Goal: Task Accomplishment & Management: Complete application form

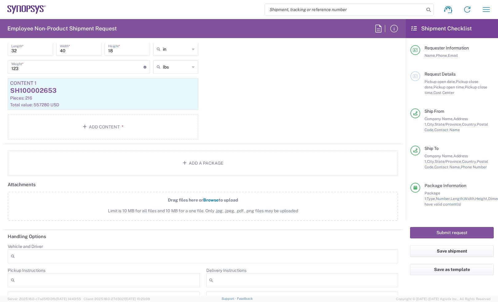
scroll to position [615, 0]
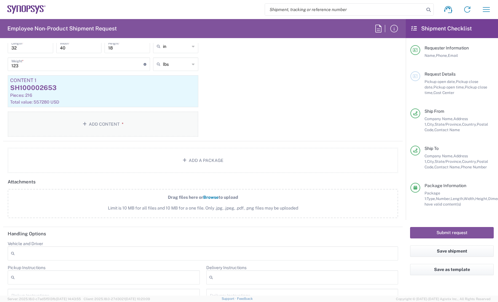
click at [125, 125] on button "Add Content *" at bounding box center [103, 124] width 191 height 25
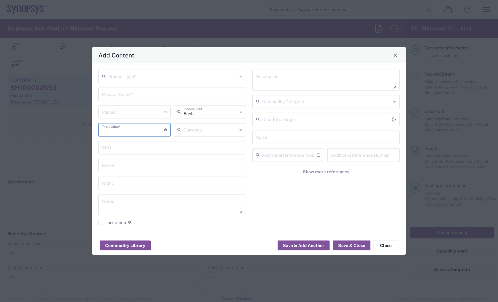
click at [125, 125] on input "number" at bounding box center [133, 129] width 62 height 11
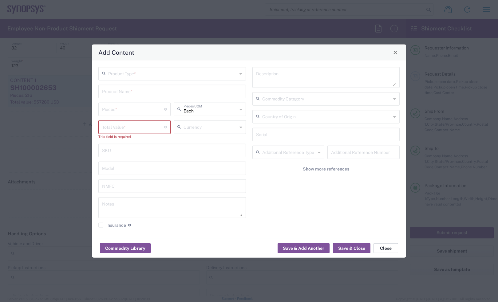
click at [389, 245] on button "Close" at bounding box center [386, 249] width 25 height 10
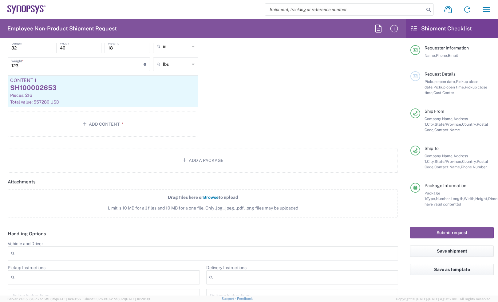
scroll to position [500, 0]
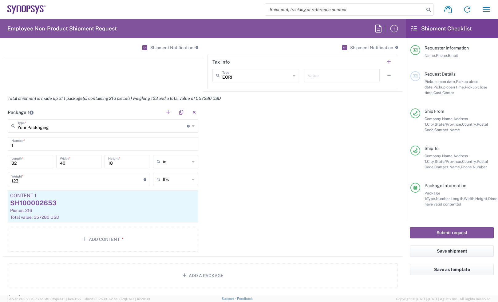
click at [379, 145] on div "Package 1 Your Packaging Type * Material used to package goods Your Packaging B…" at bounding box center [203, 180] width 400 height 151
click at [25, 6] on icon at bounding box center [24, 9] width 4 height 7
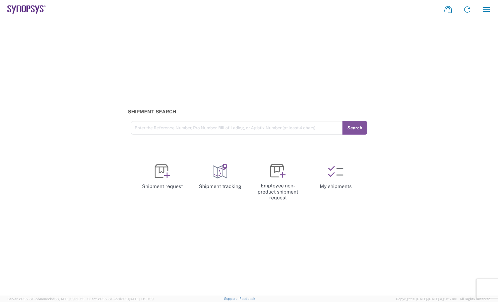
click at [406, 110] on div "Shipment Search Enter the Reference Number, Pro Number, Bill of Lading, or Agis…" at bounding box center [249, 122] width 498 height 26
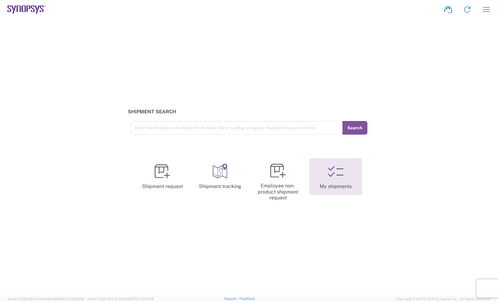
click at [347, 185] on link "My shipments" at bounding box center [335, 176] width 53 height 37
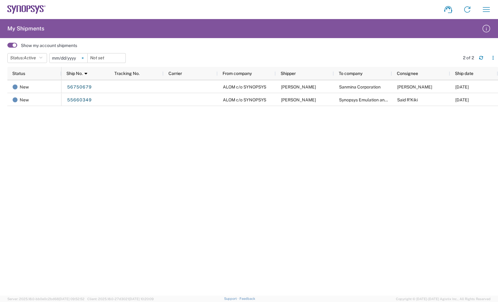
click at [83, 58] on icon at bounding box center [83, 58] width 2 height 2
click at [14, 46] on span at bounding box center [12, 45] width 10 height 5
click at [7, 47] on input "checkbox" at bounding box center [7, 47] width 0 height 0
click at [14, 46] on span at bounding box center [12, 45] width 10 height 5
click at [7, 47] on input "checkbox" at bounding box center [7, 47] width 0 height 0
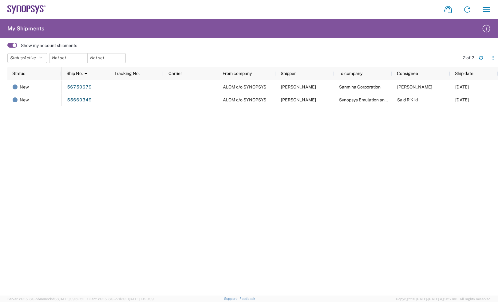
click at [7, 41] on div "Show my account shipments" at bounding box center [252, 45] width 491 height 9
click at [9, 43] on span at bounding box center [12, 45] width 10 height 5
click at [7, 47] on input "checkbox" at bounding box center [7, 47] width 0 height 0
click at [466, 12] on icon at bounding box center [467, 10] width 10 height 10
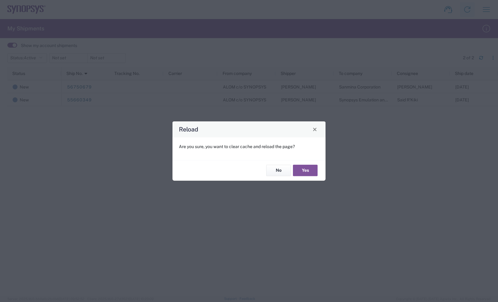
click at [466, 12] on div "Reload Are you sure, you want to clear cache and reload the page? No Yes" at bounding box center [249, 151] width 498 height 302
click at [307, 168] on button "Yes" at bounding box center [305, 170] width 25 height 11
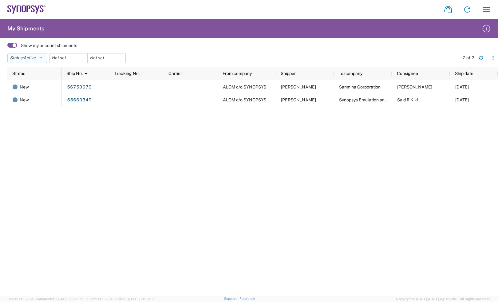
click at [40, 58] on button "Status: Active" at bounding box center [27, 58] width 40 height 10
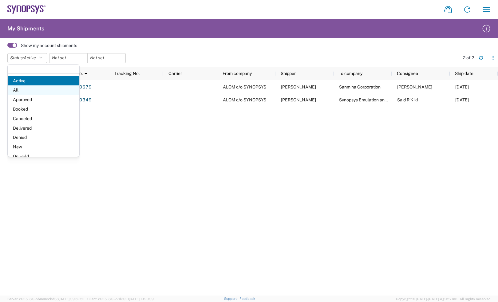
drag, startPoint x: 34, startPoint y: 91, endPoint x: 28, endPoint y: 93, distance: 5.8
click at [28, 93] on span "All" at bounding box center [44, 90] width 72 height 10
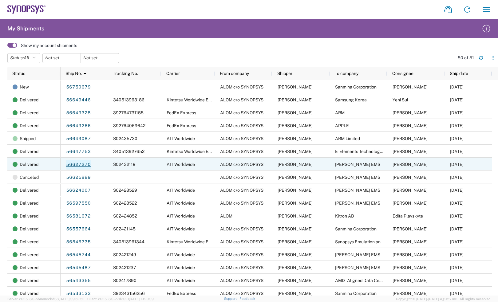
click at [83, 165] on link "56627270" at bounding box center [78, 165] width 25 height 10
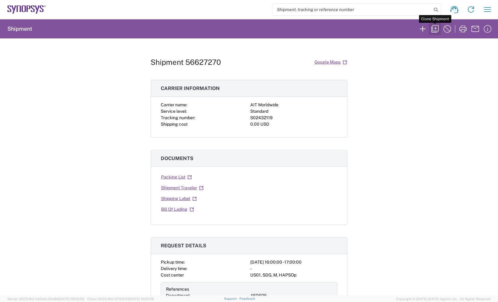
click at [437, 30] on icon "button" at bounding box center [435, 29] width 10 height 10
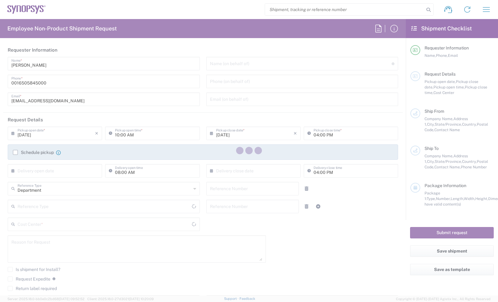
type input "United States"
type input "Delivered at Place"
type input "United States"
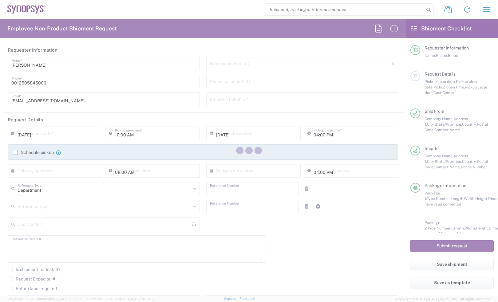
type input "04:00 PM"
type input "05:00 PM"
type input "460695"
type input "56627270"
type textarea "Consignment"
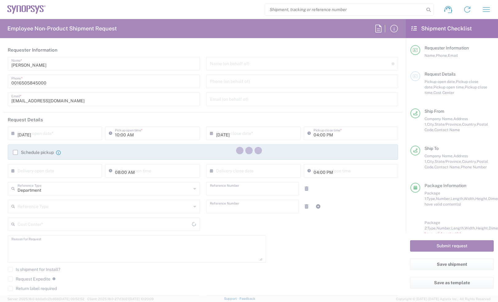
type textarea "NTrivedi@alom.com, shipping@synopsys.com, inventory-team@synopsys.com, haps_pla…"
type textarea "Consignment"
type input "ALOM c/o SYNOPSYS"
type input "48105 Warm Springs Blvd."
type input "Fremont"
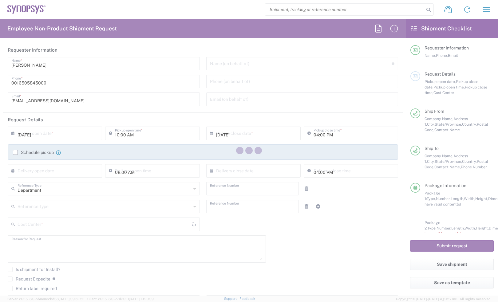
type input "California"
type input "94539"
type input "Nirali Trivedi"
type input "4086498039"
type input "synopsyssupport@alom.com"
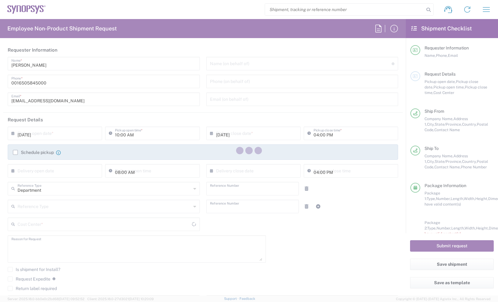
type input "Javad EMS"
type input "900 Rock Avenue"
type input "San Jose"
type input "California"
type input "95131"
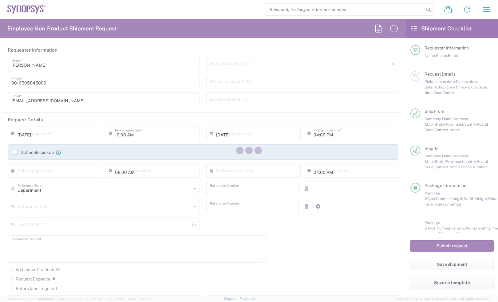
type input "Greg Joplin"
type input "(408) 770-1733"
type input "gjoplin@javadems.com"
type input "US01, SDG, M, HAPSOp 460695"
type input "Pallet(s) Standard (Not Stackable)"
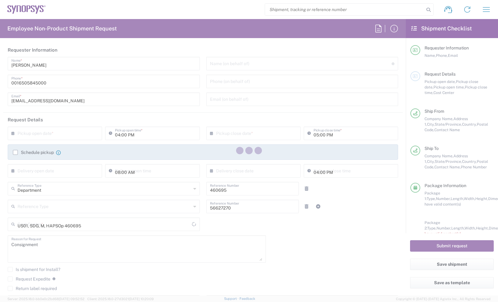
type input "Pallet(s) Standard (Not Stackable)"
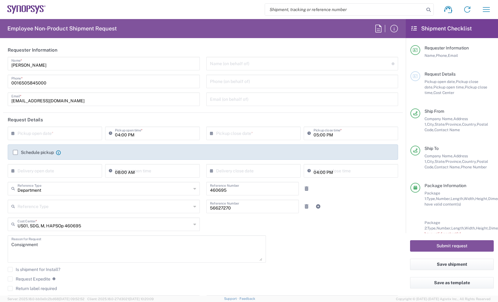
type input "Pallet(s) Standard (Not Stackable)"
click at [40, 137] on input "text" at bounding box center [56, 133] width 77 height 11
click at [64, 172] on span "11" at bounding box center [64, 171] width 9 height 9
type input "09/11/2025"
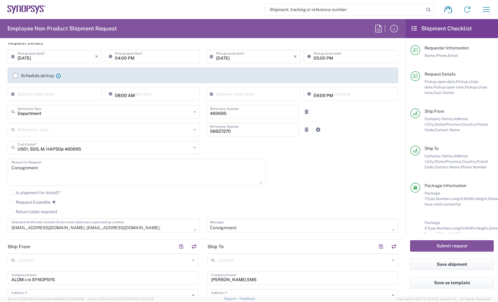
scroll to position [192, 0]
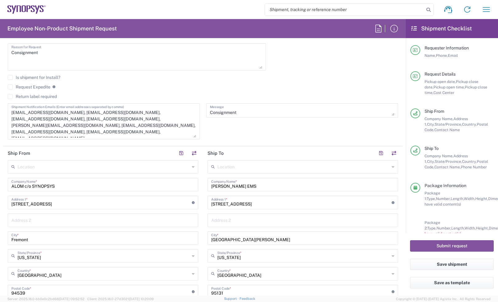
drag, startPoint x: 189, startPoint y: 111, endPoint x: 194, endPoint y: 133, distance: 22.3
click at [194, 133] on div "NTrivedi@alom.com, shipping@synopsys.com, inventory-team@synopsys.com, haps_pla…" at bounding box center [104, 121] width 192 height 36
drag, startPoint x: 59, startPoint y: 128, endPoint x: 74, endPoint y: 121, distance: 16.3
click at [74, 121] on textarea "NTrivedi@alom.com, shipping@synopsys.com, inventory-team@synopsys.com, haps_pla…" at bounding box center [103, 121] width 185 height 33
type textarea "NTrivedi@alom.com, shipping@synopsys.com, inventory-team@synopsys.com, haps_pla…"
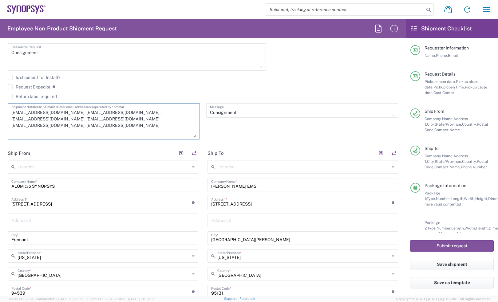
click at [96, 138] on div "NTrivedi@alom.com, shipping@synopsys.com, inventory-team@synopsys.com, haps_pla…" at bounding box center [104, 121] width 192 height 36
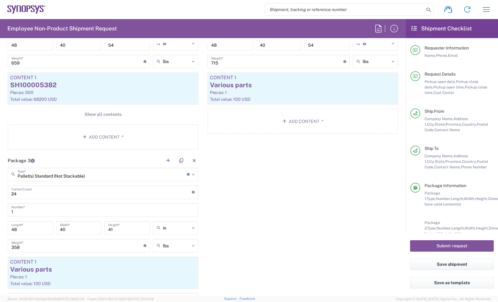
scroll to position [577, 0]
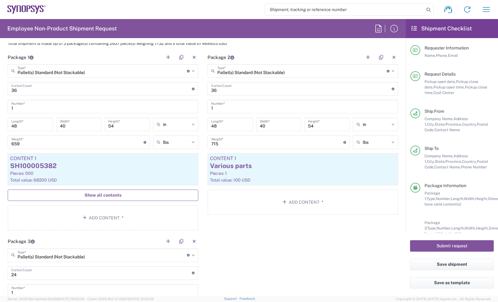
click at [132, 192] on button "Show all contents" at bounding box center [103, 195] width 191 height 11
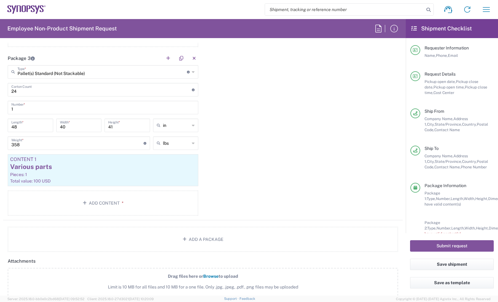
scroll to position [1268, 0]
click at [193, 60] on button "button" at bounding box center [194, 58] width 9 height 9
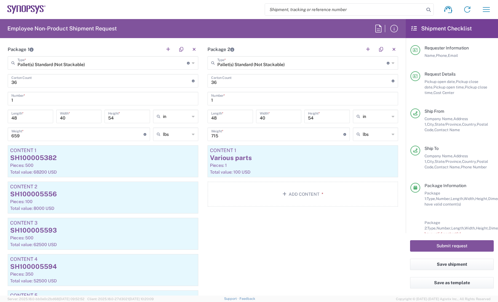
scroll to position [500, 0]
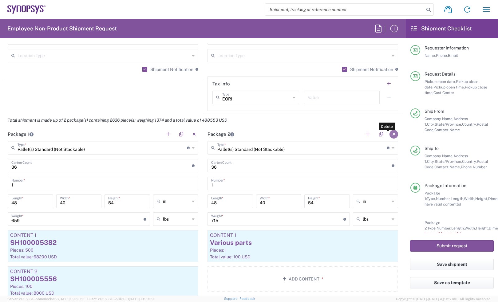
click at [390, 136] on button "button" at bounding box center [394, 134] width 9 height 9
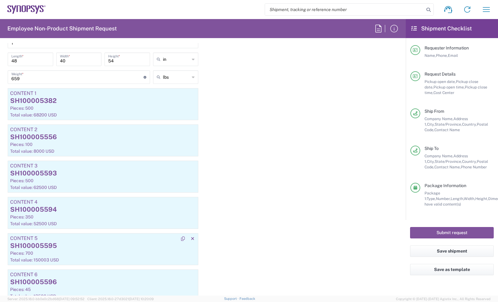
scroll to position [577, 0]
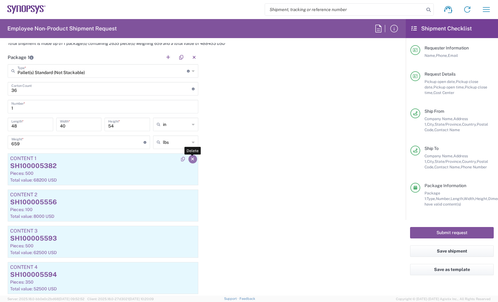
click at [192, 160] on button "button" at bounding box center [192, 159] width 9 height 9
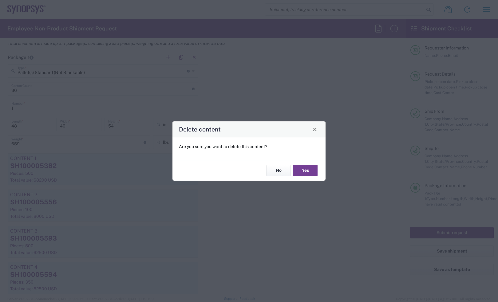
click at [307, 171] on button "Yes" at bounding box center [305, 170] width 25 height 11
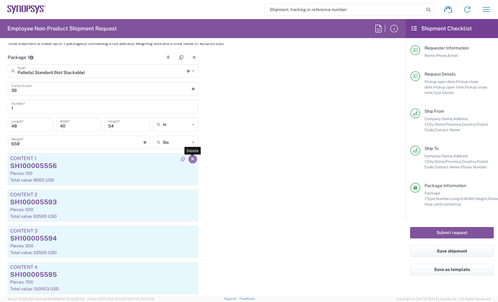
click at [191, 161] on icon "button" at bounding box center [192, 159] width 3 height 4
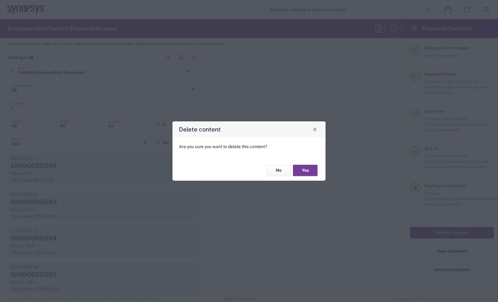
click at [302, 168] on button "Yes" at bounding box center [305, 170] width 25 height 11
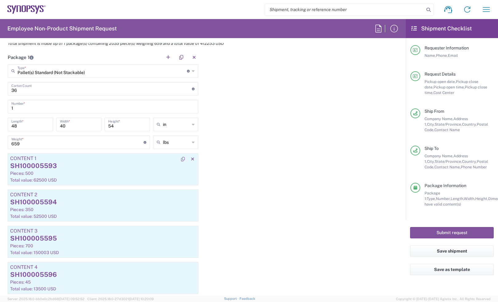
click at [115, 172] on div "Pieces: 500" at bounding box center [103, 174] width 186 height 6
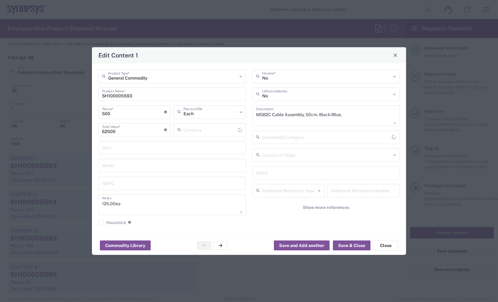
type input "US Dollar"
drag, startPoint x: 67, startPoint y: 117, endPoint x: 41, endPoint y: 117, distance: 26.1
click at [41, 117] on div "Edit Content 1 General Commodity Product Type * SH100005593 Product Name * 500 …" at bounding box center [249, 151] width 498 height 302
type input "1"
type input "125"
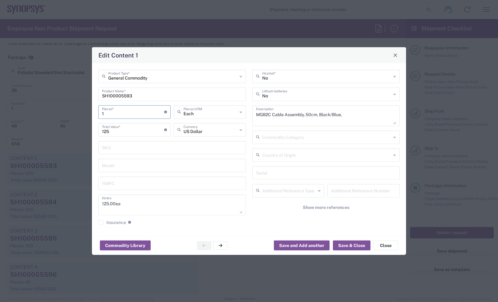
type input "10"
type input "1250"
type input "100"
type input "12500"
type input "100"
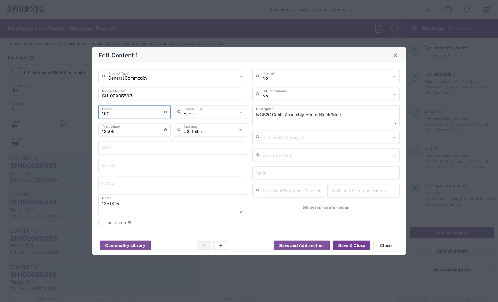
click at [360, 244] on button "Save & Close" at bounding box center [352, 246] width 38 height 10
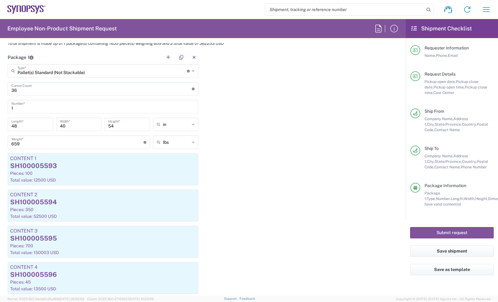
click at [77, 202] on div "SH100005594" at bounding box center [103, 202] width 186 height 9
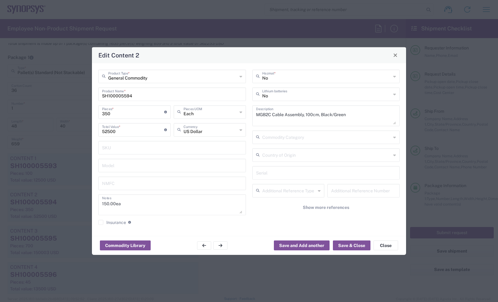
drag, startPoint x: 76, startPoint y: 111, endPoint x: 69, endPoint y: 111, distance: 6.5
click at [69, 111] on div "Edit Content 2 General Commodity Product Type * SH100005594 Product Name * 350 …" at bounding box center [249, 151] width 498 height 302
type input "1"
type input "150"
type input "10"
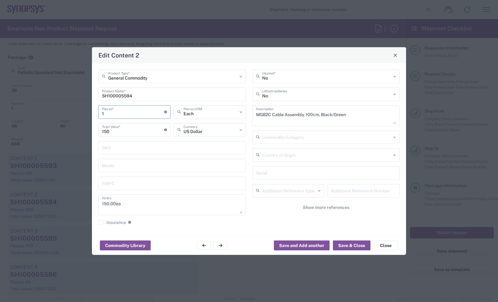
type input "1500"
type input "100"
type input "15000"
type input "100"
click at [348, 248] on button "Save & Close" at bounding box center [352, 246] width 38 height 10
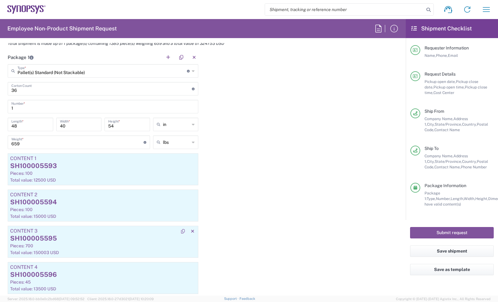
click at [102, 248] on div "Pieces: 700" at bounding box center [103, 246] width 186 height 6
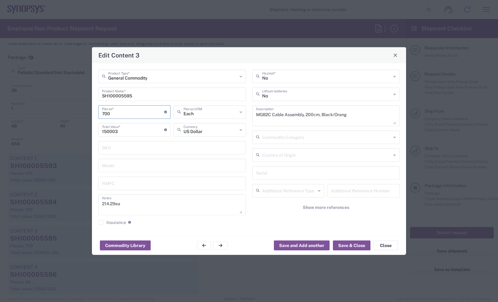
drag, startPoint x: 117, startPoint y: 114, endPoint x: 36, endPoint y: 116, distance: 80.9
click at [39, 115] on div "Edit Content 3 General Commodity Product Type * SH100005595 Product Name * 700 …" at bounding box center [249, 151] width 498 height 302
type input "1"
type input "214.29"
type input "12"
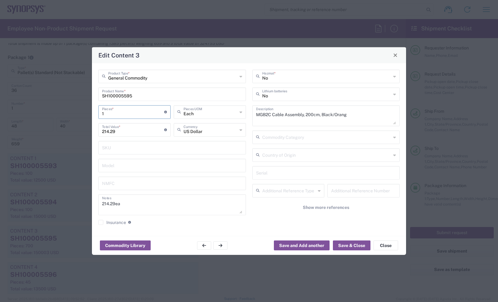
type input "2571.48"
type input "120"
type input "25714.8"
type input "120"
click at [342, 241] on button "Save & Close" at bounding box center [352, 246] width 38 height 10
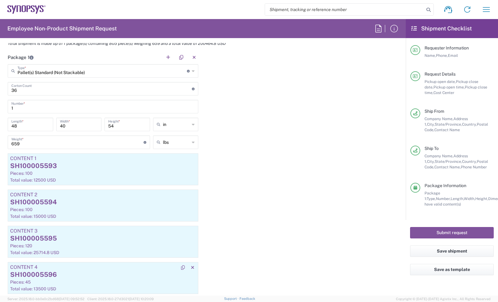
click at [112, 271] on div "SH100005596" at bounding box center [103, 274] width 186 height 9
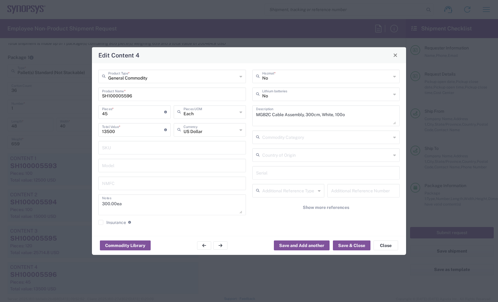
drag, startPoint x: 87, startPoint y: 110, endPoint x: 67, endPoint y: 112, distance: 20.1
click at [67, 110] on div "Edit Content 4 General Commodity Product Type * SH100005596 Product Name * 45 P…" at bounding box center [249, 151] width 498 height 302
type input "3"
type input "900"
type input "30"
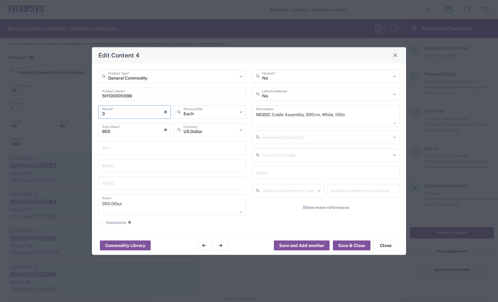
type input "9000"
type input "30"
click at [350, 243] on button "Save & Close" at bounding box center [352, 246] width 38 height 10
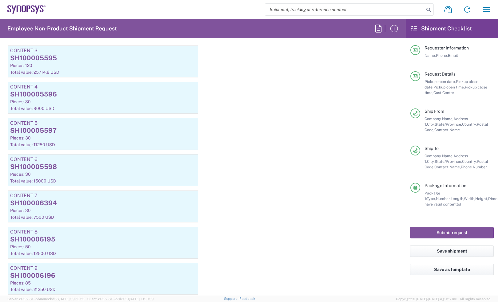
scroll to position [769, 0]
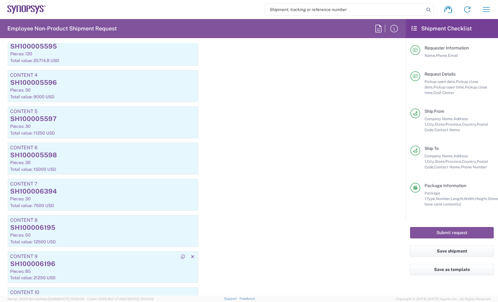
click at [81, 264] on div "SH100006196" at bounding box center [103, 264] width 186 height 9
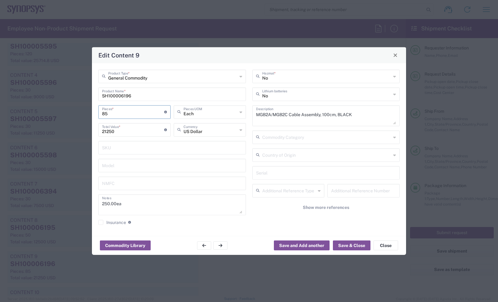
drag, startPoint x: 133, startPoint y: 114, endPoint x: 96, endPoint y: 114, distance: 36.6
click at [96, 114] on div "General Commodity Product Type * SH100006196 Product Name * 85 Pieces * Number …" at bounding box center [172, 149] width 154 height 160
type input "5"
type input "1250"
type input "50"
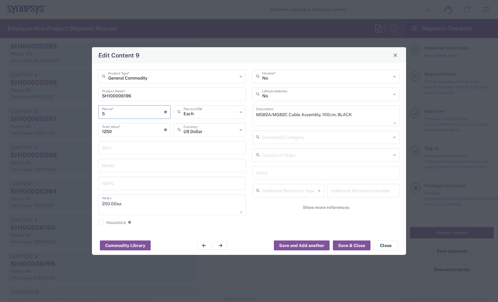
type input "12500"
type input "50"
click at [353, 241] on button "Save & Close" at bounding box center [352, 246] width 38 height 10
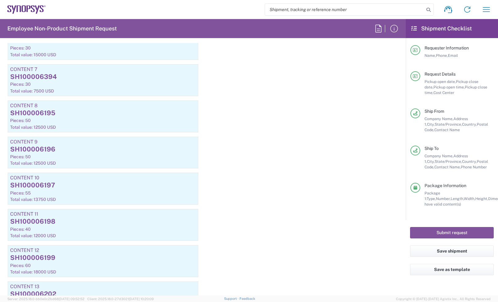
scroll to position [922, 0]
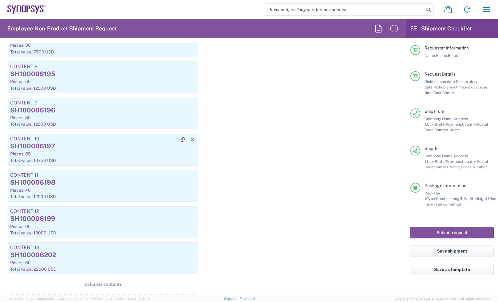
click at [94, 147] on div "SH100006197" at bounding box center [103, 146] width 186 height 9
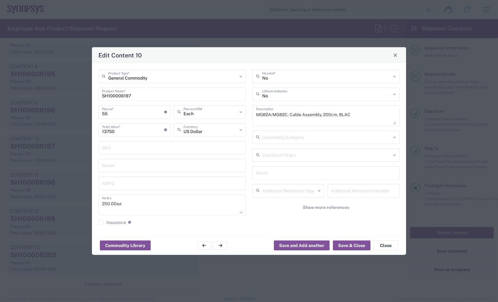
drag, startPoint x: 119, startPoint y: 114, endPoint x: 71, endPoint y: 118, distance: 47.8
click at [71, 117] on div "Edit Content 10 General Commodity Product Type * SH100006197 Product Name * 55 …" at bounding box center [249, 151] width 498 height 302
type input "5"
type input "1250"
type input "50"
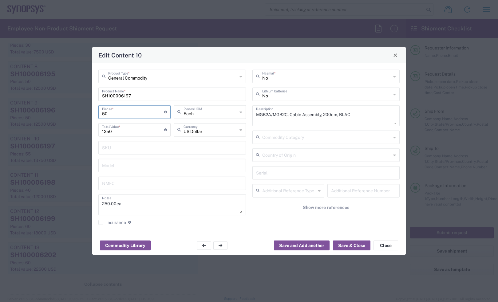
type input "12500"
type input "50"
click at [347, 241] on button "Save & Close" at bounding box center [352, 246] width 38 height 10
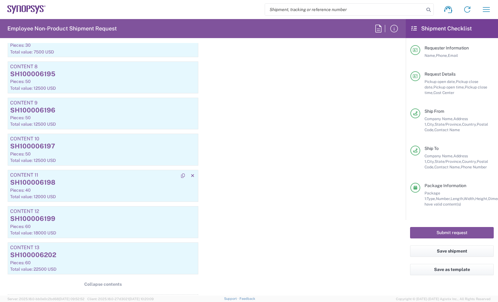
click at [120, 186] on div "SH100006198" at bounding box center [103, 182] width 186 height 9
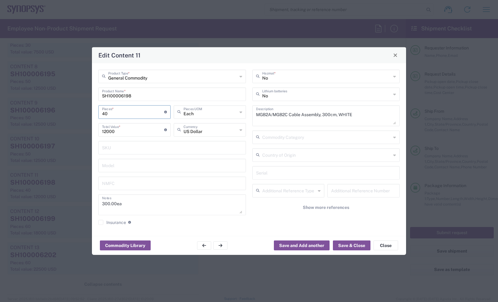
drag, startPoint x: 93, startPoint y: 114, endPoint x: 68, endPoint y: 117, distance: 25.0
click at [68, 117] on div "Edit Content 11 General Commodity Product Type * SH100006198 Product Name * 40 …" at bounding box center [249, 151] width 498 height 302
type input "2"
type input "600"
type input "27"
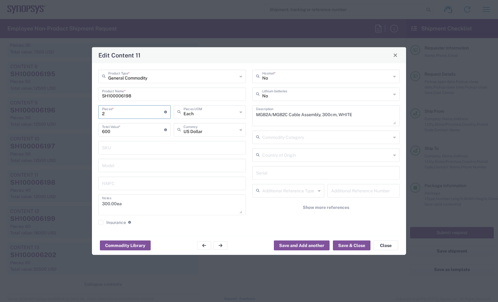
type input "8100"
type input "27"
click at [349, 243] on button "Save & Close" at bounding box center [352, 246] width 38 height 10
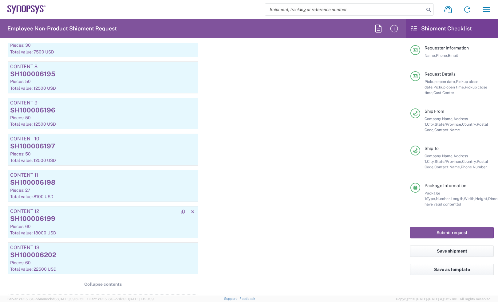
click at [92, 223] on div "SH100006199" at bounding box center [103, 218] width 186 height 9
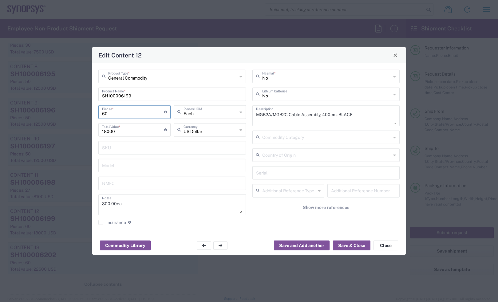
drag, startPoint x: 61, startPoint y: 111, endPoint x: 156, endPoint y: 137, distance: 98.5
click at [58, 112] on div "Edit Content 12 General Commodity Product Type * SH100006199 Product Name * 60 …" at bounding box center [249, 151] width 498 height 302
type input "3"
type input "900"
type input "30"
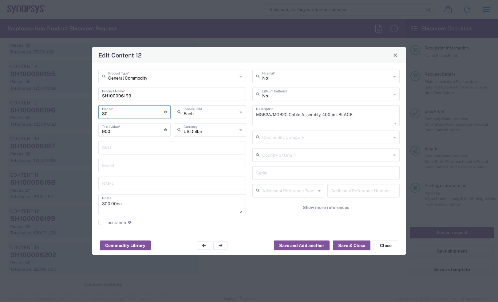
type input "9000"
type input "30"
click at [349, 242] on button "Save & Close" at bounding box center [352, 246] width 38 height 10
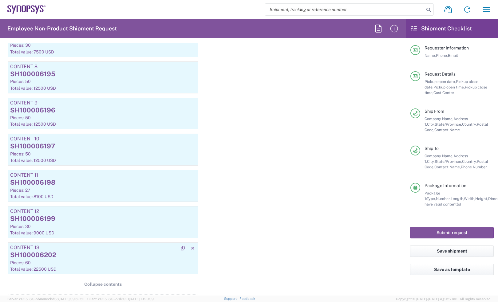
click at [154, 250] on div "Content 13" at bounding box center [103, 248] width 186 height 6
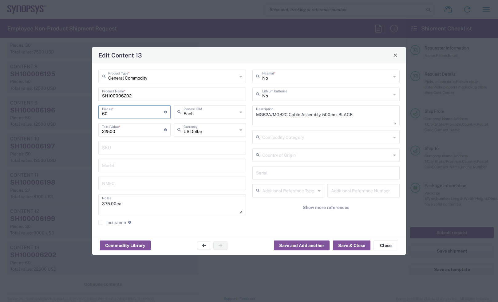
drag, startPoint x: 118, startPoint y: 116, endPoint x: 81, endPoint y: 120, distance: 36.5
click at [73, 118] on div "Edit Content 13 General Commodity Product Type * SH100006202 Product Name * 60 …" at bounding box center [249, 151] width 498 height 302
type input "3"
type input "1125"
type input "30"
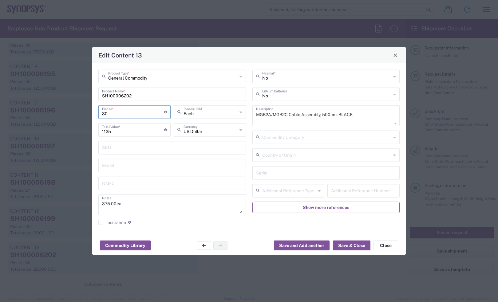
type input "11250"
type input "30"
click at [342, 241] on button "Save & Close" at bounding box center [352, 246] width 38 height 10
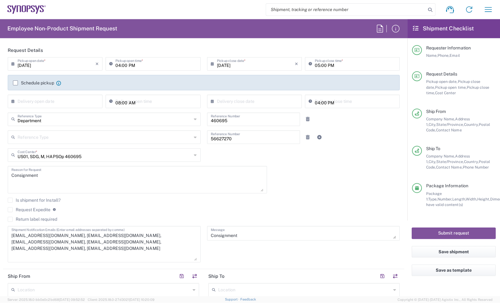
scroll to position [0, 0]
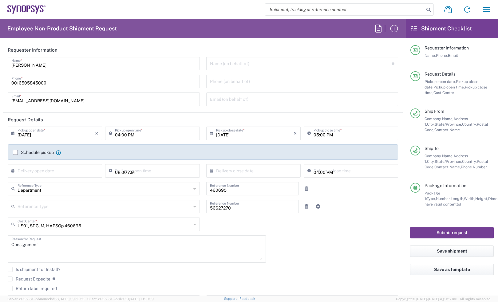
click at [428, 228] on button "Submit request" at bounding box center [452, 232] width 84 height 11
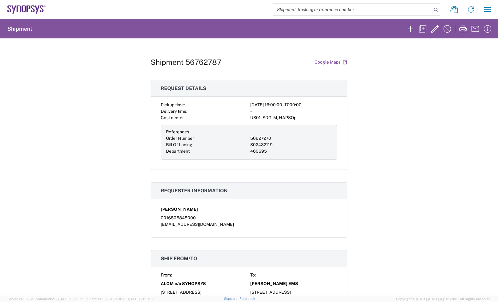
click at [200, 62] on h1 "Shipment 56762787" at bounding box center [186, 62] width 71 height 9
copy h1 "56762787"
drag, startPoint x: 426, startPoint y: 59, endPoint x: 395, endPoint y: 60, distance: 31.1
click at [425, 59] on div "Shipment 56762787 Google Maps Request details Pickup time: 2025-09-11 16:00:00 …" at bounding box center [249, 166] width 498 height 257
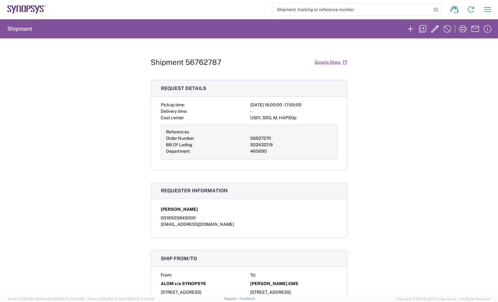
click at [201, 60] on h1 "Shipment 56762787" at bounding box center [186, 62] width 71 height 9
copy h1 "56762787"
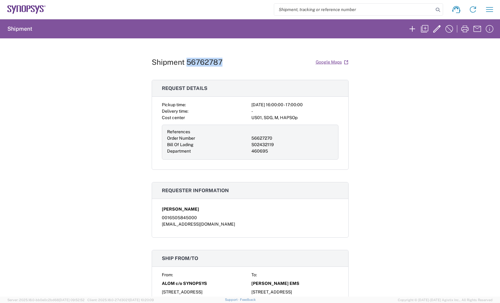
click at [32, 10] on icon at bounding box center [26, 9] width 38 height 9
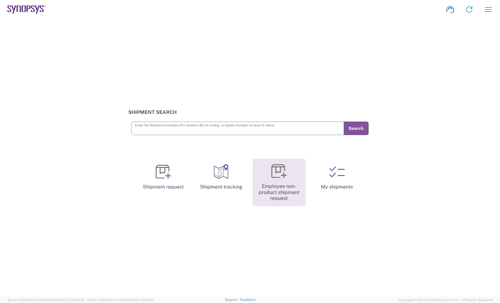
click at [275, 185] on link "Employee non-product shipment request" at bounding box center [278, 183] width 53 height 48
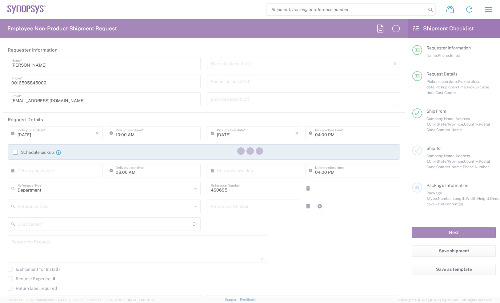
type input "US01, SDG, M, HAPSOp 460695"
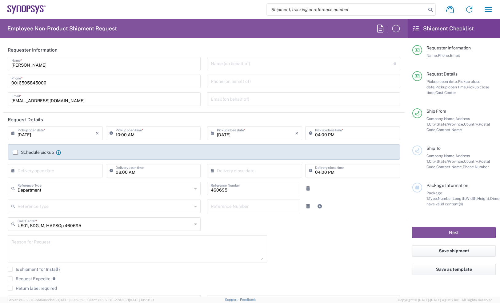
scroll to position [115, 0]
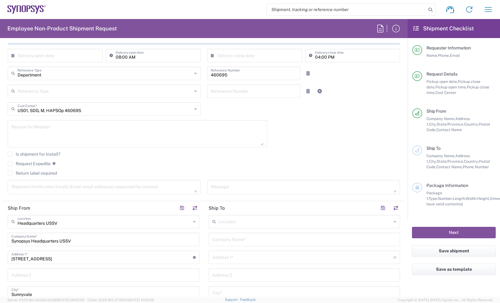
click at [93, 189] on textarea at bounding box center [103, 187] width 185 height 11
drag, startPoint x: 149, startPoint y: 166, endPoint x: 155, endPoint y: 167, distance: 6.5
click at [149, 166] on agx-checkbox-control "Request Expedite If expedite is checked you will be unable to rate and book thi…" at bounding box center [204, 164] width 392 height 6
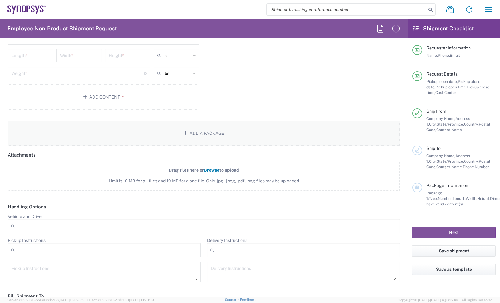
scroll to position [690, 0]
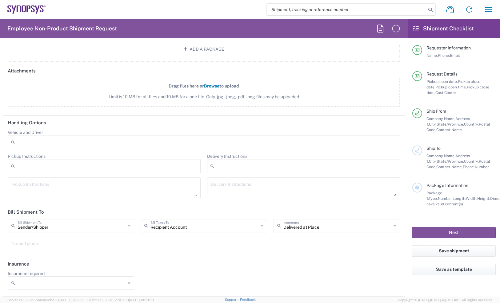
click at [162, 5] on div "Shipment request Shipment tracking Employee non-product shipment request My shi…" at bounding box center [272, 9] width 452 height 15
